Goal: Transaction & Acquisition: Purchase product/service

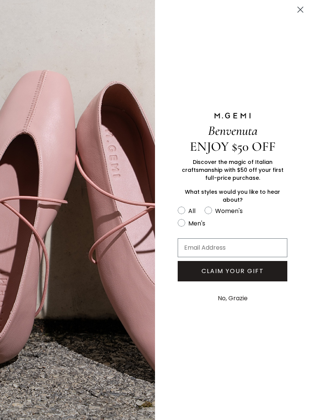
scroll to position [359, 0]
click at [299, 10] on icon "Close dialog" at bounding box center [299, 9] width 5 height 5
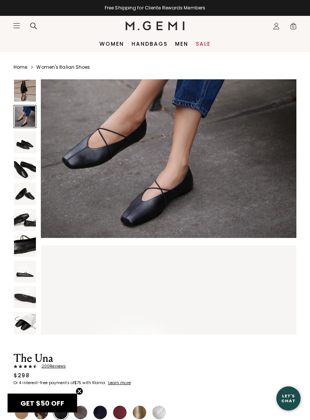
click at [18, 29] on icon "Icons/20x20/hamburger@2x" at bounding box center [17, 26] width 8 height 8
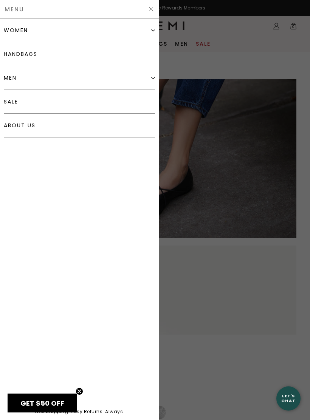
click at [19, 35] on div "women" at bounding box center [79, 30] width 151 height 24
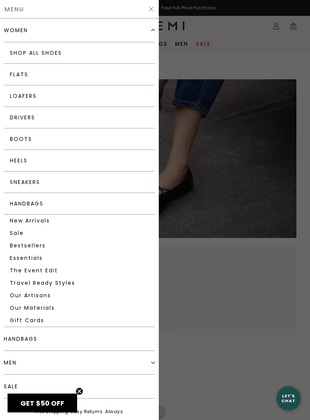
click at [21, 72] on link "Flats" at bounding box center [79, 75] width 151 height 22
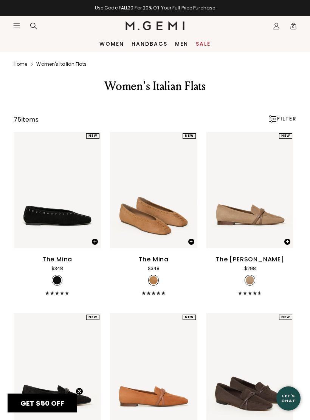
click at [285, 122] on div "FILTER" at bounding box center [282, 119] width 28 height 8
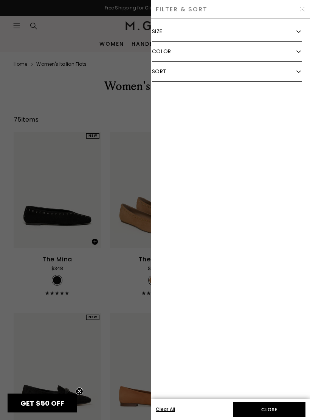
click at [307, 4] on div "FILTER & SORT" at bounding box center [230, 9] width 159 height 18
click at [301, 7] on img at bounding box center [302, 9] width 6 height 6
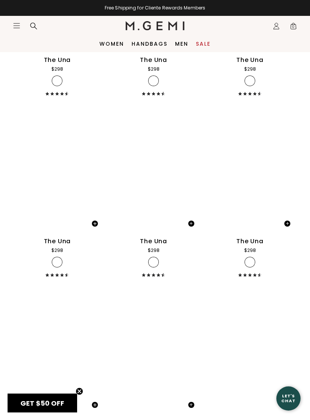
scroll to position [1833, 0]
